Goal: Obtain resource: Download file/media

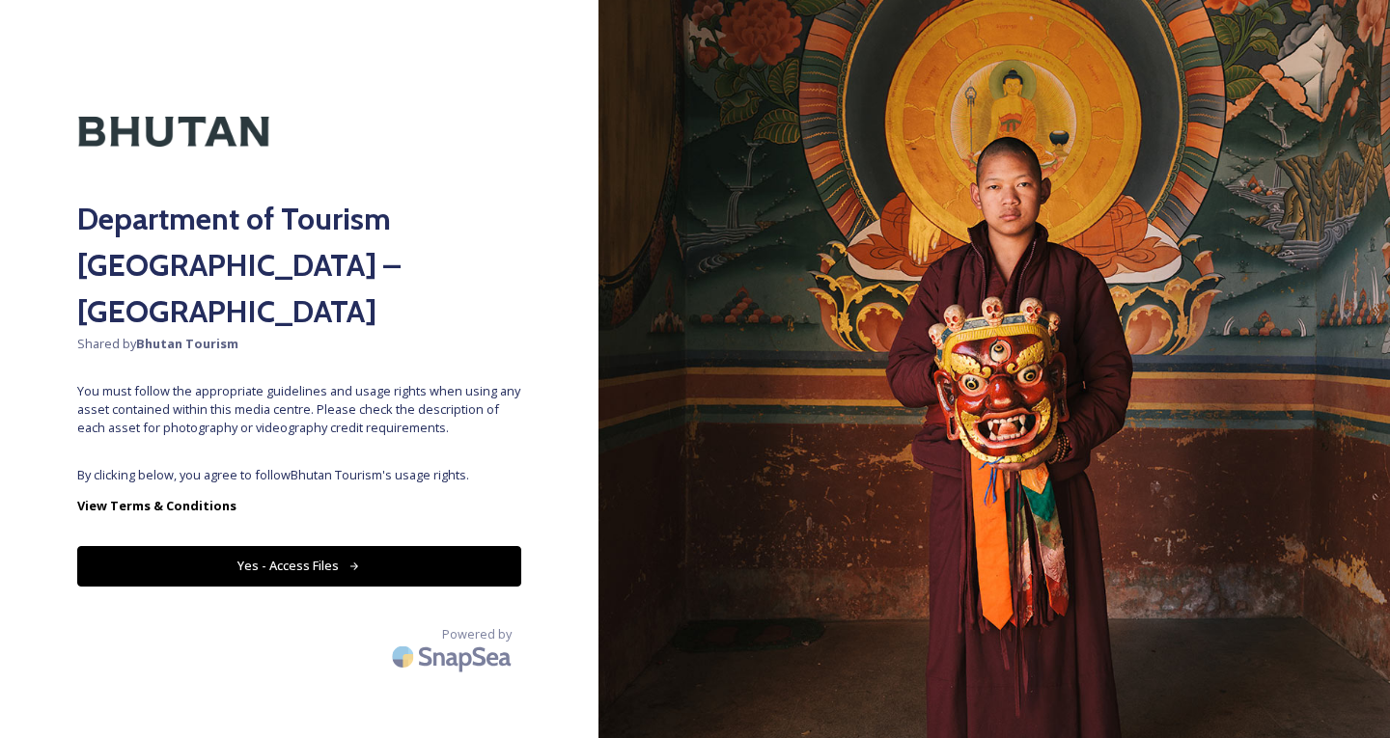
click at [316, 546] on button "Yes - Access Files" at bounding box center [299, 566] width 444 height 40
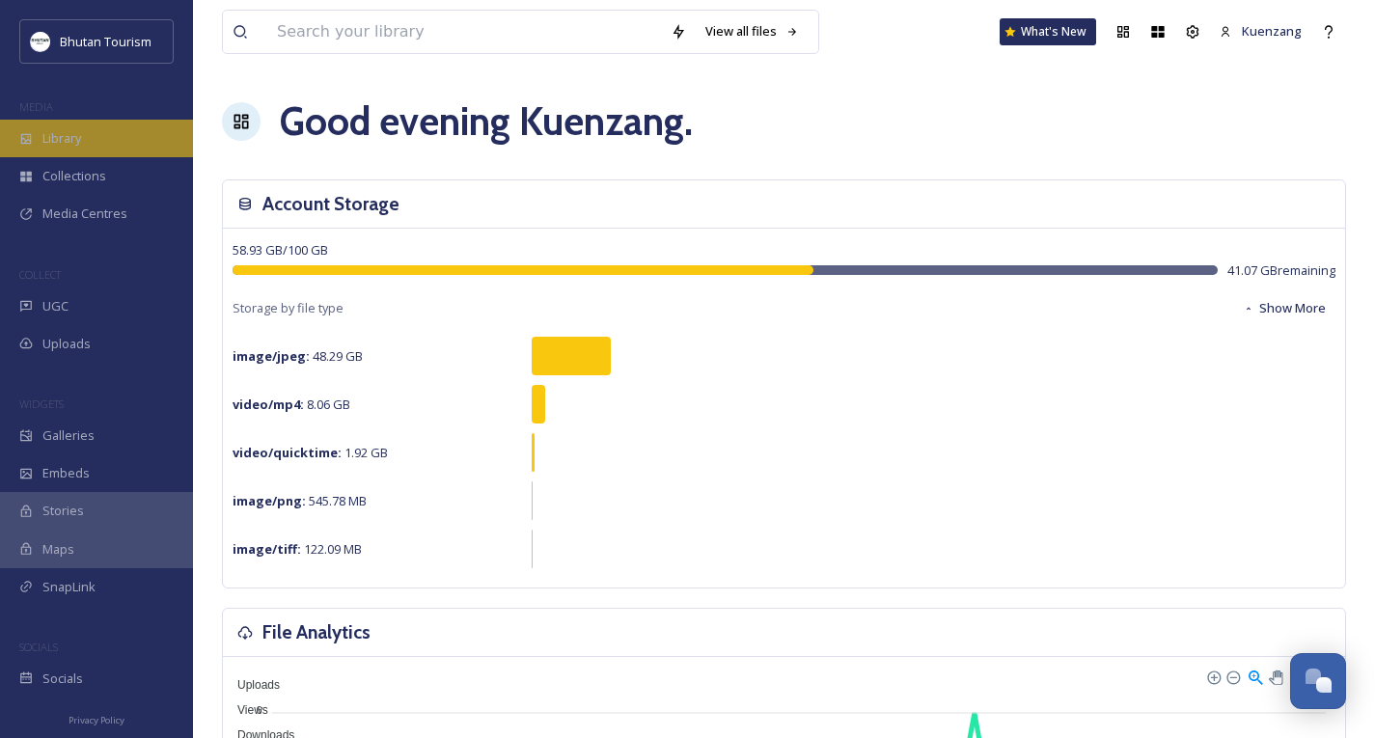
click at [66, 140] on span "Library" at bounding box center [61, 138] width 39 height 18
